Goal: Information Seeking & Learning: Learn about a topic

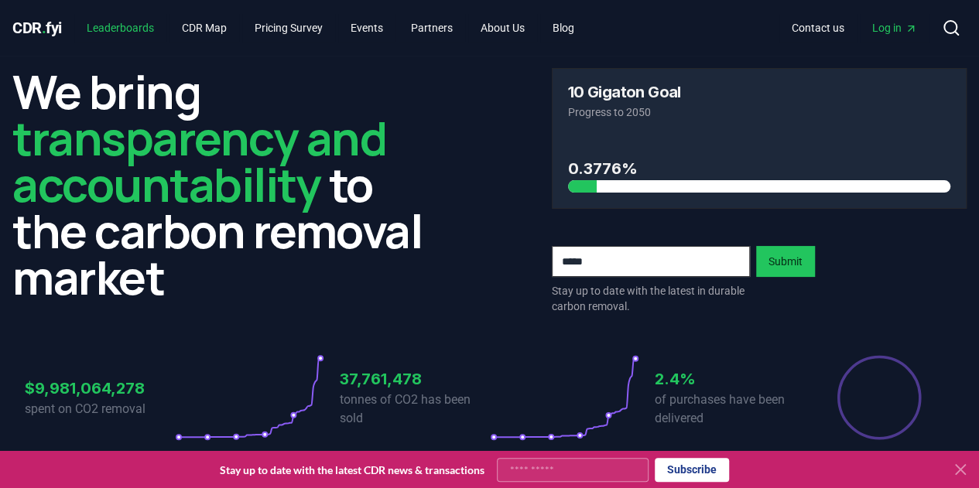
click at [124, 28] on link "Leaderboards" at bounding box center [120, 28] width 92 height 28
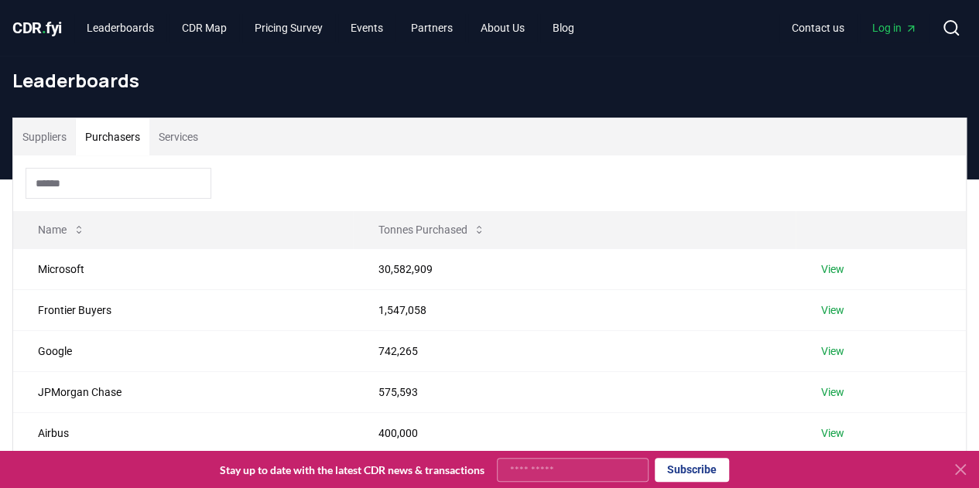
click at [118, 146] on button "Purchasers" at bounding box center [113, 136] width 74 height 37
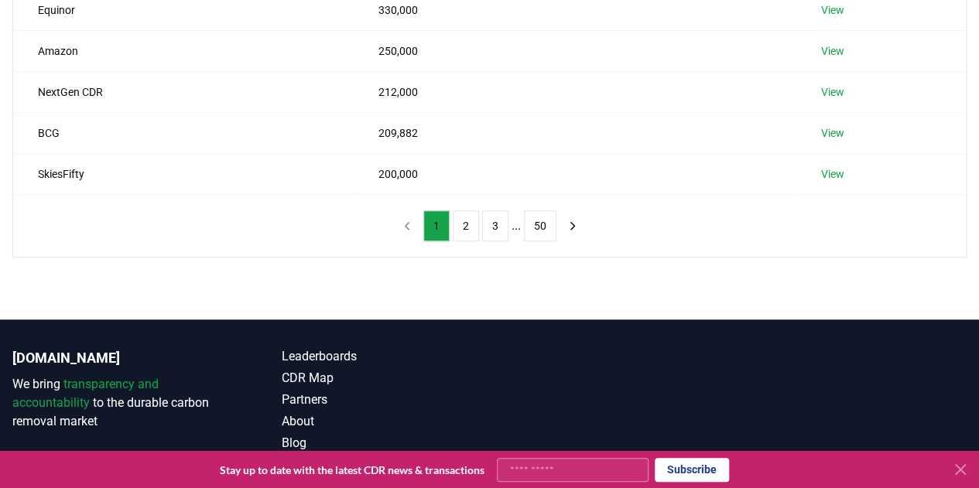
scroll to position [387, 0]
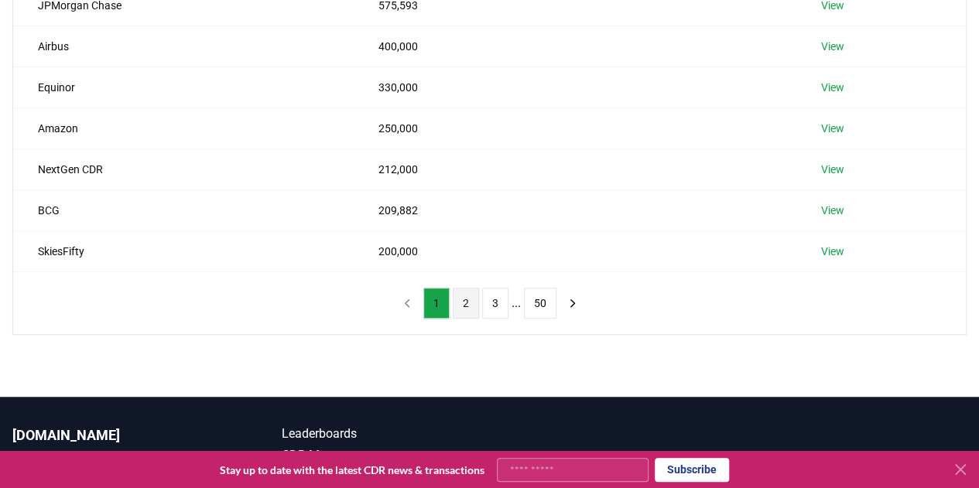
click at [474, 296] on button "2" at bounding box center [466, 303] width 26 height 31
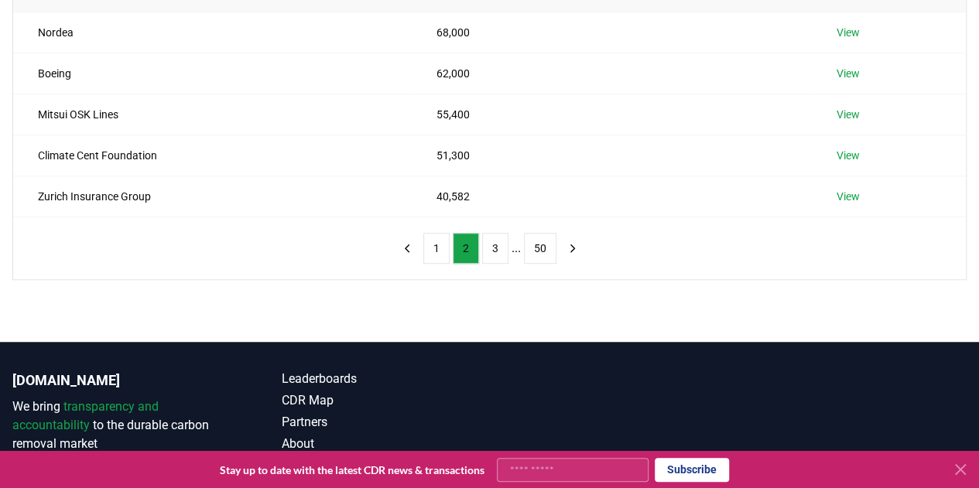
scroll to position [464, 0]
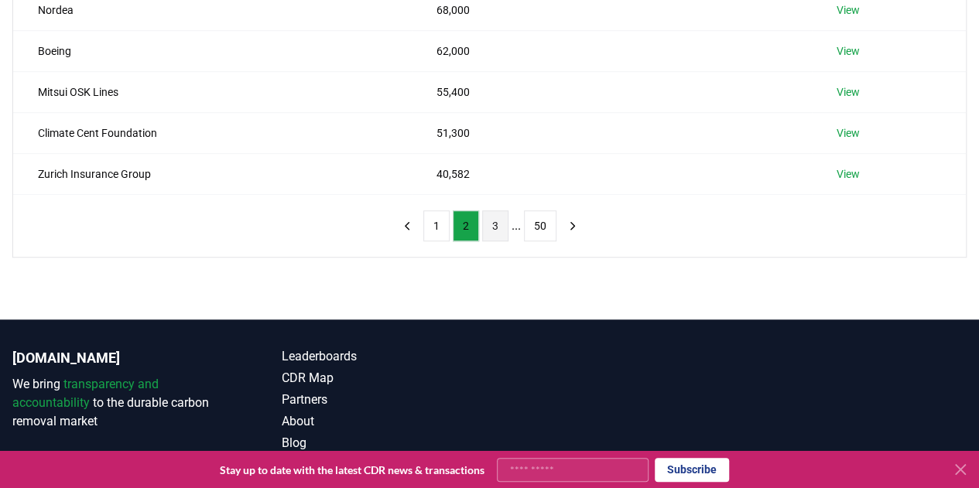
click at [494, 216] on button "3" at bounding box center [495, 226] width 26 height 31
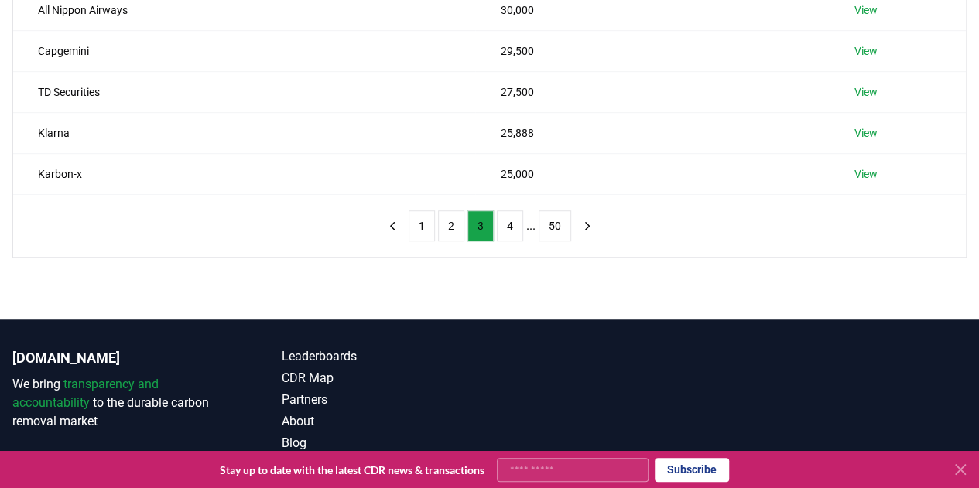
scroll to position [310, 0]
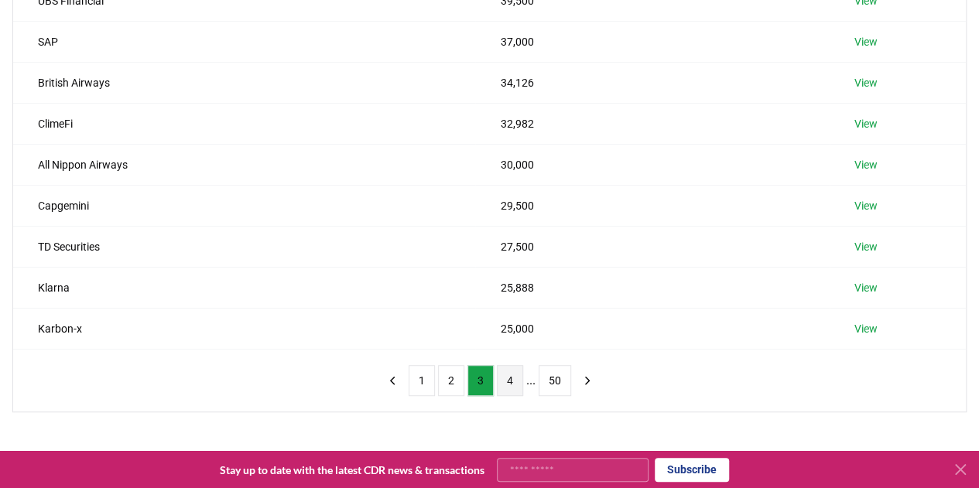
click at [515, 382] on button "4" at bounding box center [510, 380] width 26 height 31
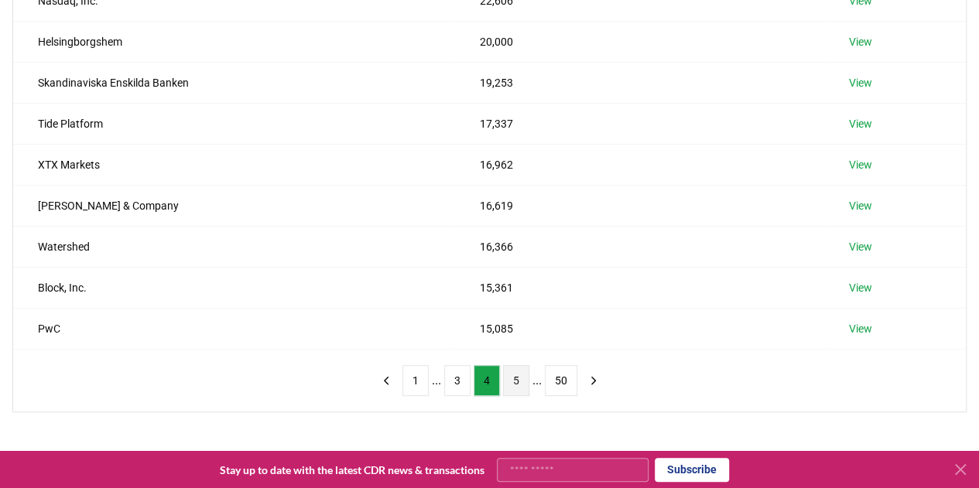
click at [526, 381] on button "5" at bounding box center [516, 380] width 26 height 31
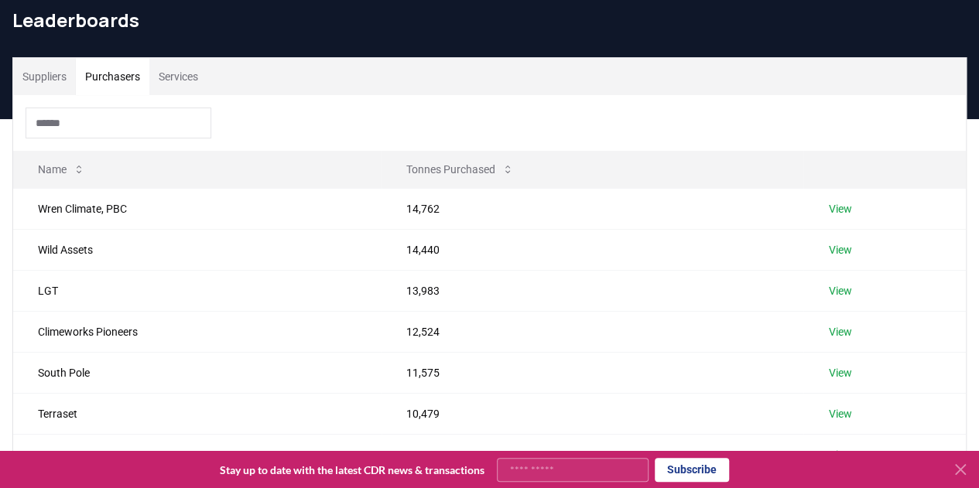
scroll to position [0, 0]
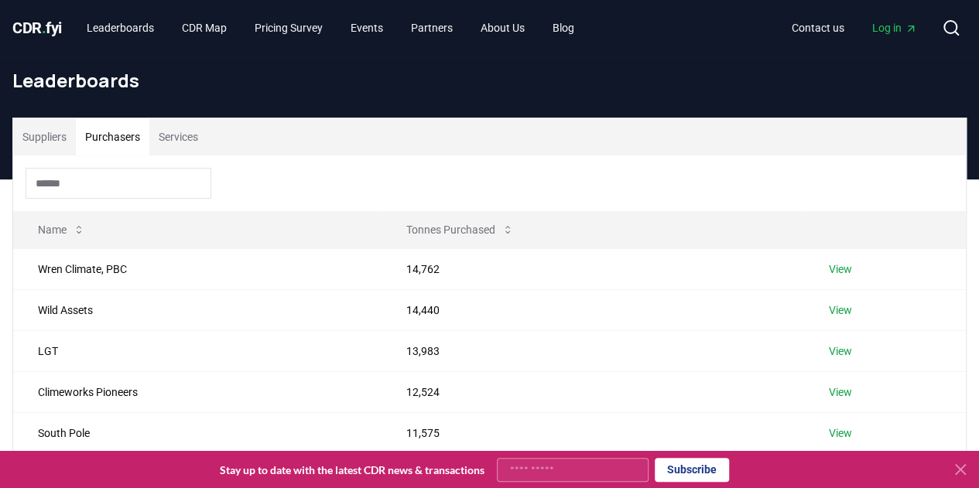
click at [85, 176] on input at bounding box center [119, 183] width 186 height 31
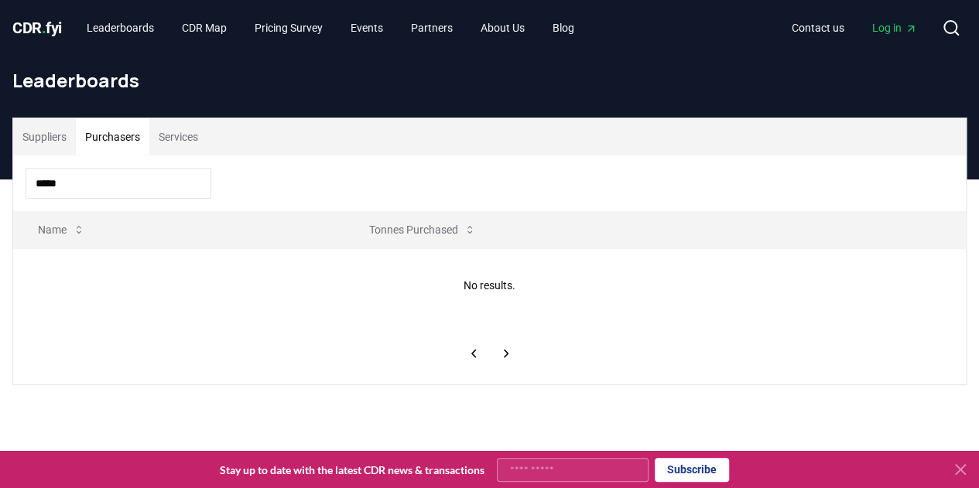
type input "*****"
